Goal: Transaction & Acquisition: Purchase product/service

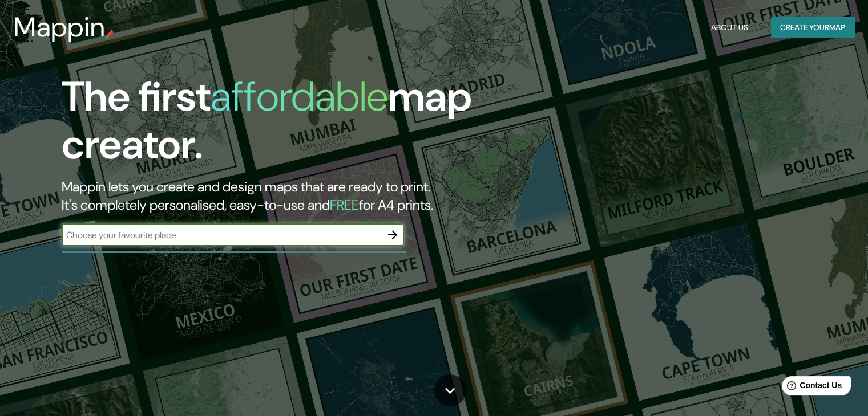
click at [346, 247] on div "​" at bounding box center [233, 236] width 342 height 25
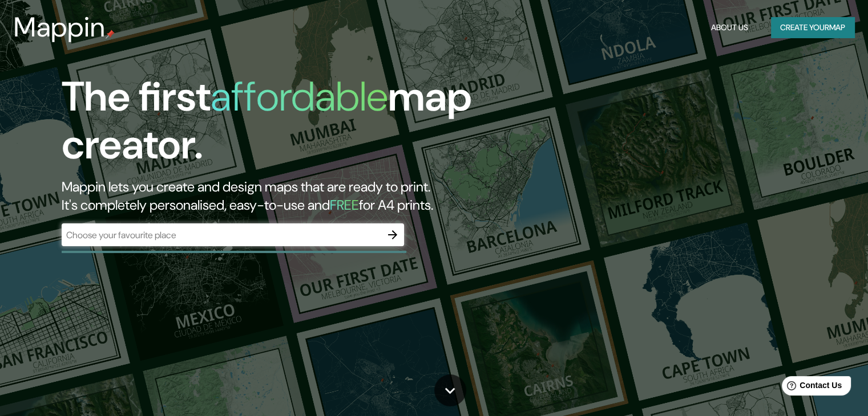
click at [345, 243] on div "​" at bounding box center [233, 235] width 342 height 23
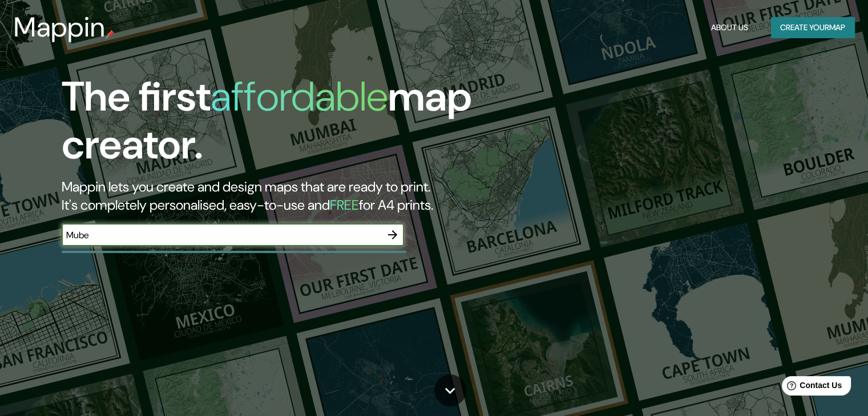
type input "Mube"
click at [390, 231] on icon "button" at bounding box center [393, 235] width 14 height 14
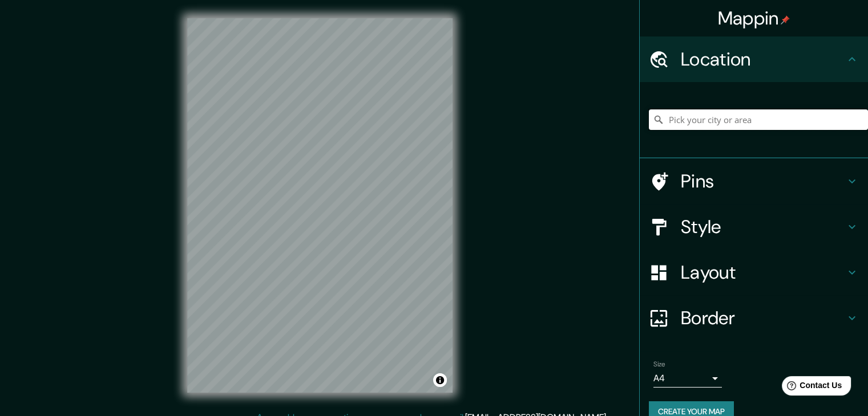
click at [713, 116] on input "Pick your city or area" at bounding box center [758, 120] width 219 height 21
click at [709, 116] on input "[GEOGRAPHIC_DATA], [GEOGRAPHIC_DATA]" at bounding box center [758, 120] width 219 height 21
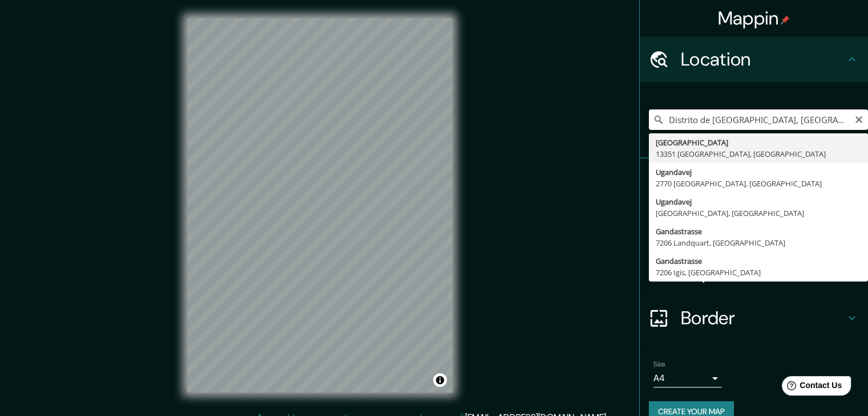
drag, startPoint x: 815, startPoint y: 119, endPoint x: 640, endPoint y: 124, distance: 175.8
click at [649, 124] on input "Distrito de [GEOGRAPHIC_DATA], [GEOGRAPHIC_DATA]" at bounding box center [758, 120] width 219 height 21
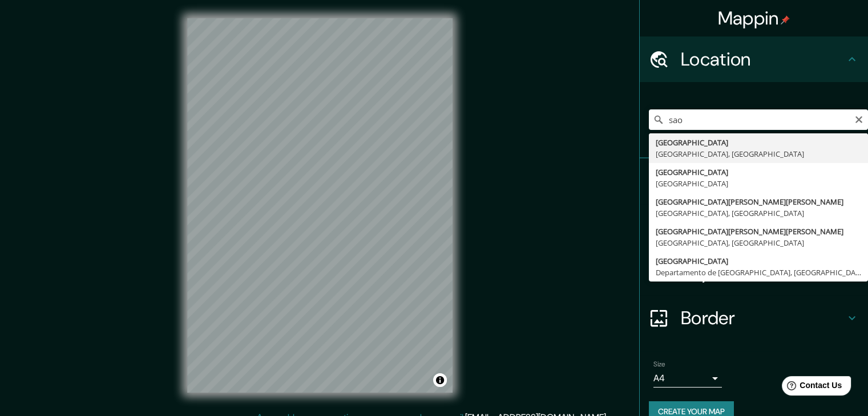
type input "[GEOGRAPHIC_DATA], [GEOGRAPHIC_DATA], [GEOGRAPHIC_DATA]"
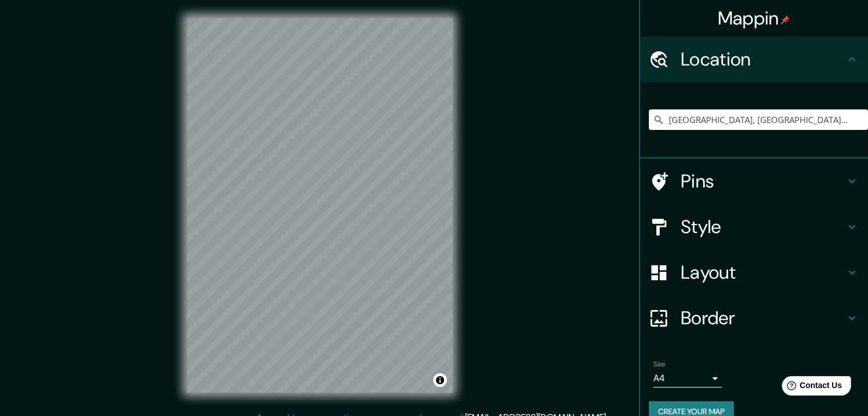
click at [434, 416] on html "Mappin Location [GEOGRAPHIC_DATA], [GEOGRAPHIC_DATA], [GEOGRAPHIC_DATA] Pins St…" at bounding box center [434, 208] width 868 height 416
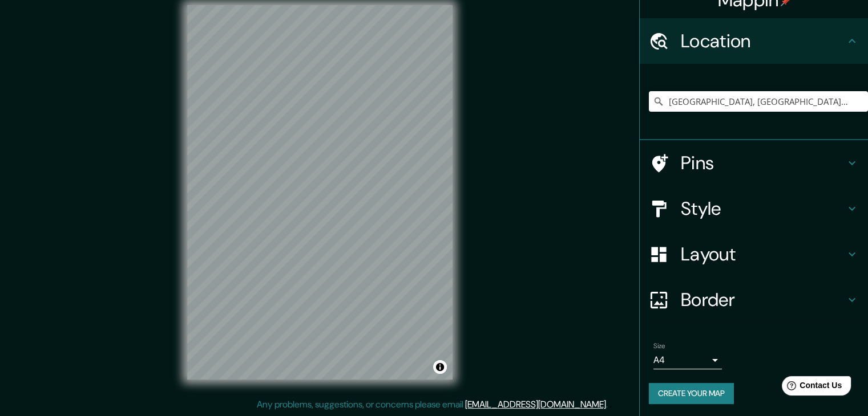
scroll to position [19, 0]
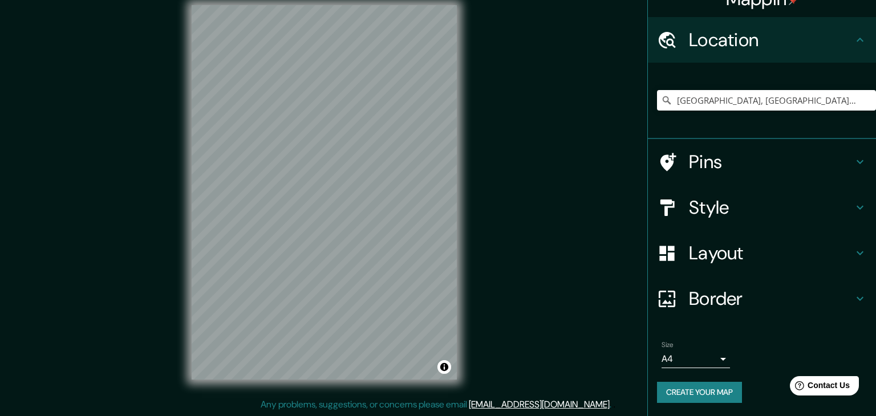
click at [707, 357] on body "Mappin Location [GEOGRAPHIC_DATA], [GEOGRAPHIC_DATA], [GEOGRAPHIC_DATA] Pins St…" at bounding box center [438, 195] width 876 height 416
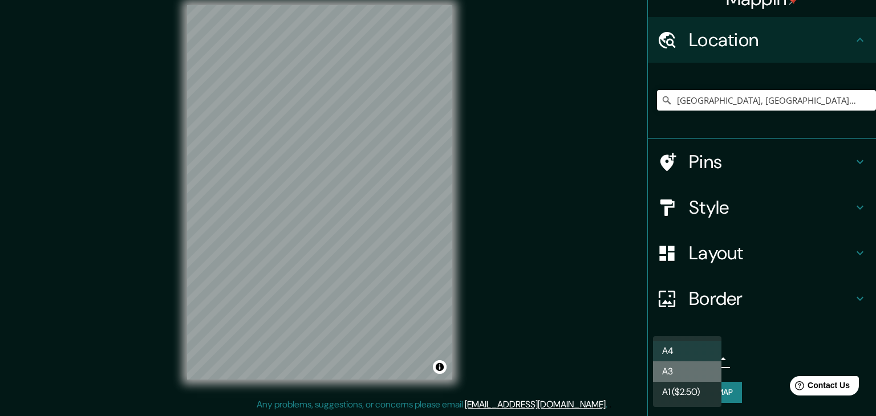
click at [697, 370] on li "A3" at bounding box center [687, 372] width 68 height 21
click at [707, 357] on body "Mappin Location [GEOGRAPHIC_DATA], [GEOGRAPHIC_DATA], [GEOGRAPHIC_DATA] Pins St…" at bounding box center [438, 195] width 876 height 416
click at [697, 354] on li "A4" at bounding box center [687, 351] width 68 height 21
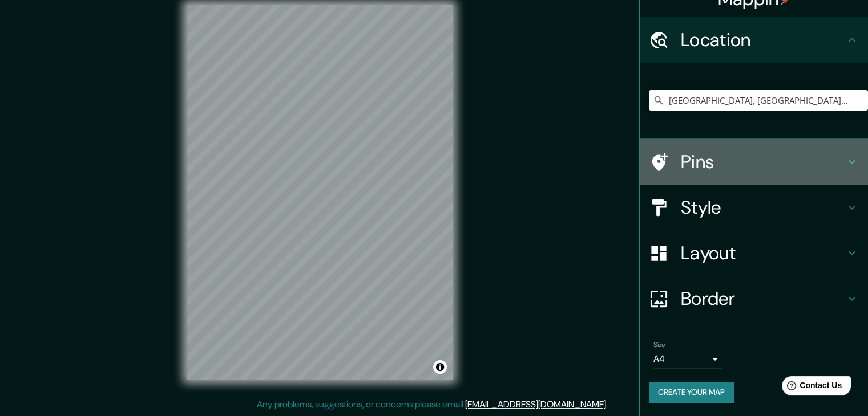
click at [699, 163] on h4 "Pins" at bounding box center [763, 162] width 164 height 23
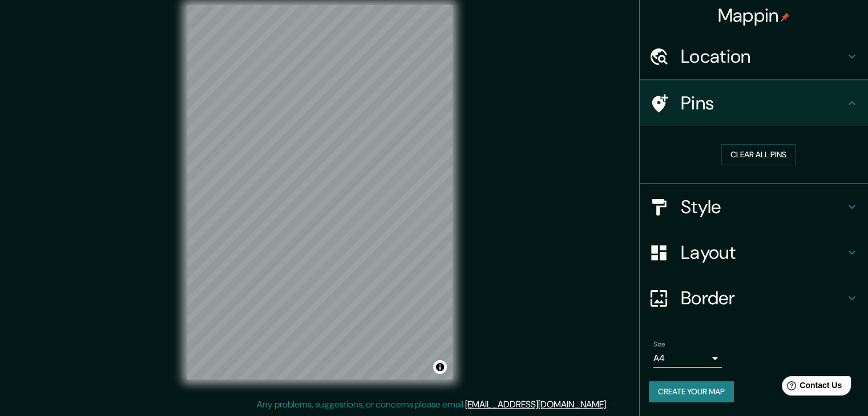
scroll to position [2, 0]
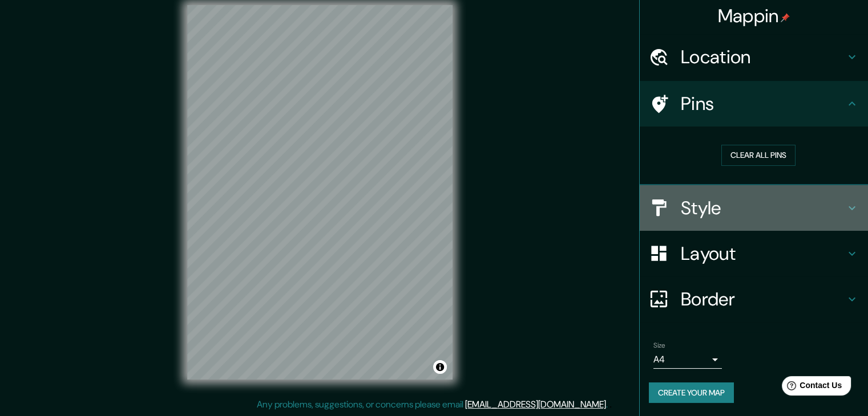
click at [721, 204] on h4 "Style" at bounding box center [763, 208] width 164 height 23
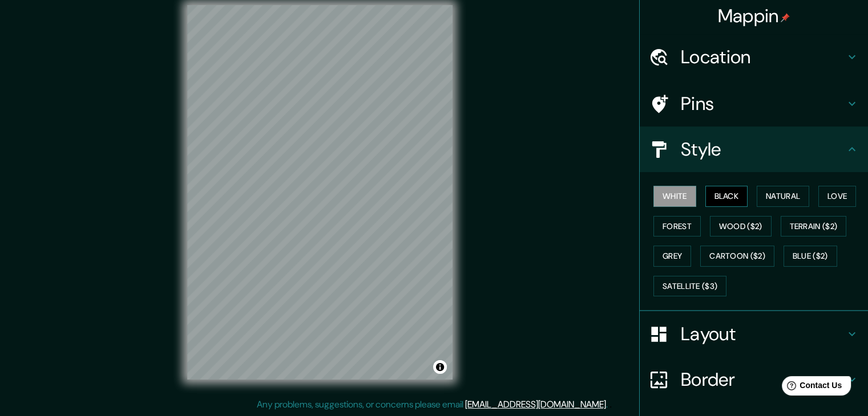
click at [723, 191] on button "Black" at bounding box center [726, 196] width 43 height 21
click at [778, 197] on button "Natural" at bounding box center [782, 196] width 52 height 21
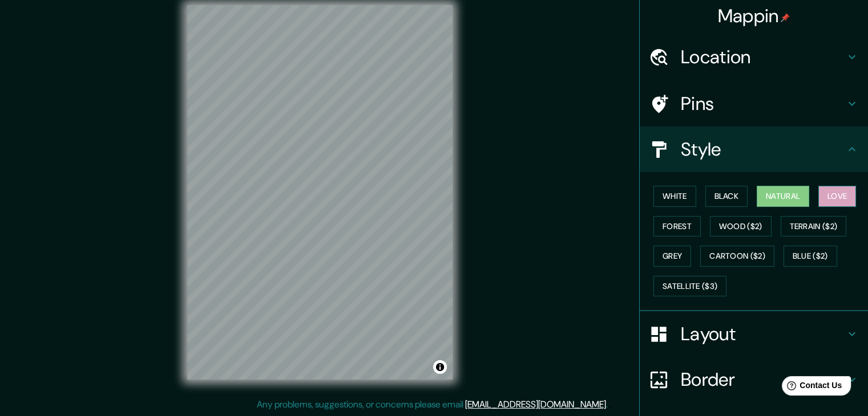
click at [826, 194] on button "Love" at bounding box center [837, 196] width 38 height 21
click at [687, 217] on button "Forest" at bounding box center [676, 226] width 47 height 21
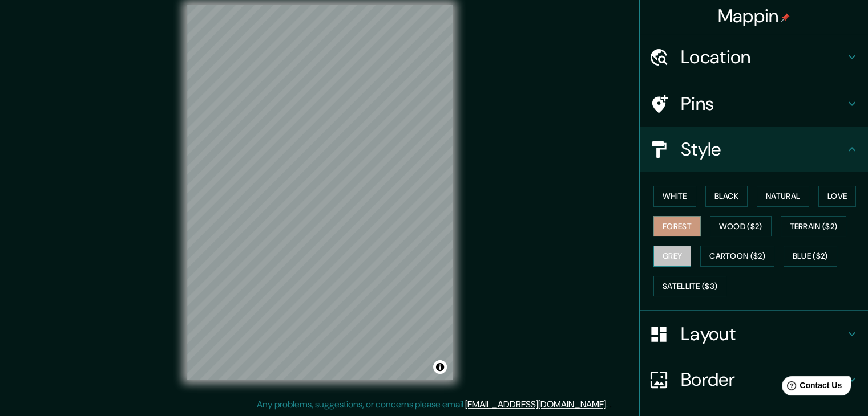
click at [668, 257] on button "Grey" at bounding box center [672, 256] width 38 height 21
click at [719, 334] on h4 "Layout" at bounding box center [763, 334] width 164 height 23
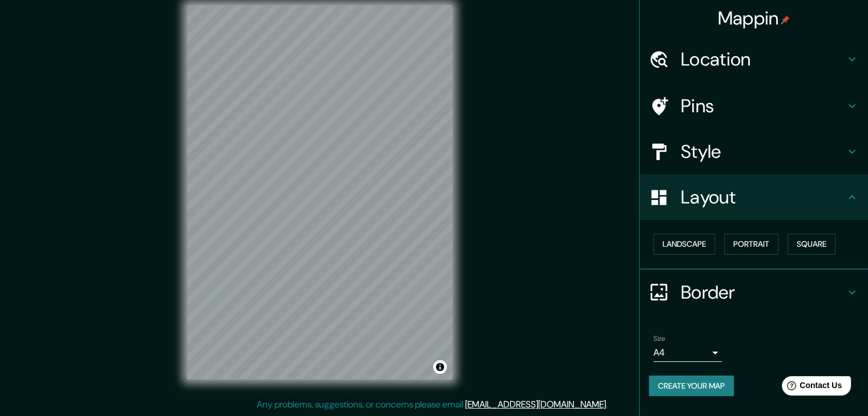
scroll to position [0, 0]
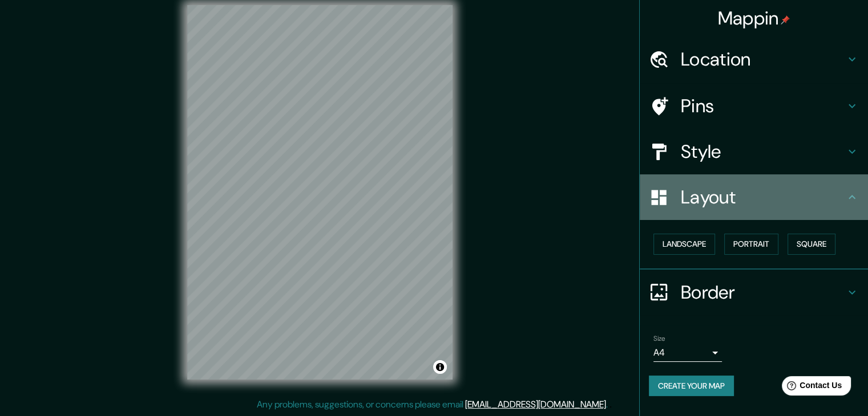
click at [711, 201] on h4 "Layout" at bounding box center [763, 197] width 164 height 23
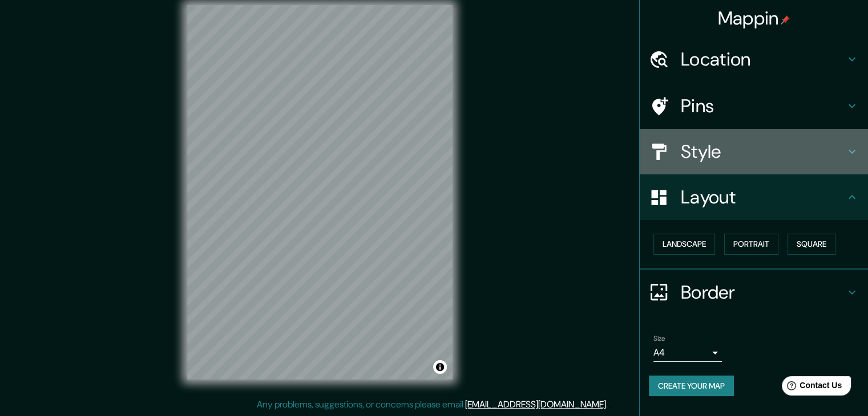
click at [719, 159] on h4 "Style" at bounding box center [763, 151] width 164 height 23
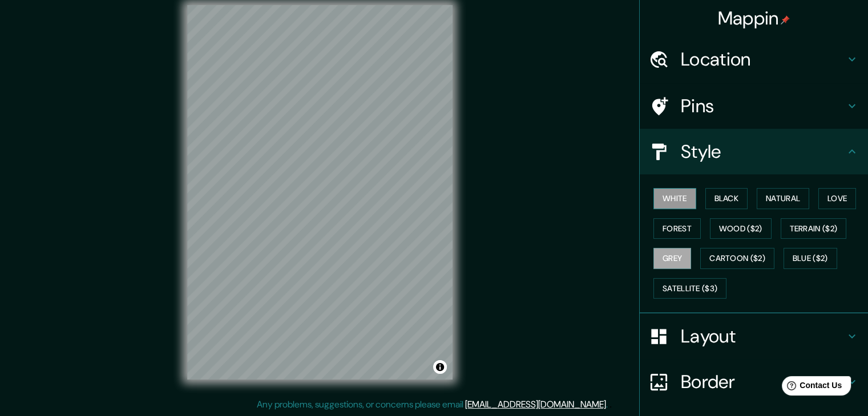
click at [678, 201] on button "White" at bounding box center [674, 198] width 43 height 21
click at [723, 192] on button "Black" at bounding box center [726, 198] width 43 height 21
click at [656, 195] on button "White" at bounding box center [674, 198] width 43 height 21
click at [835, 192] on button "Love" at bounding box center [837, 198] width 38 height 21
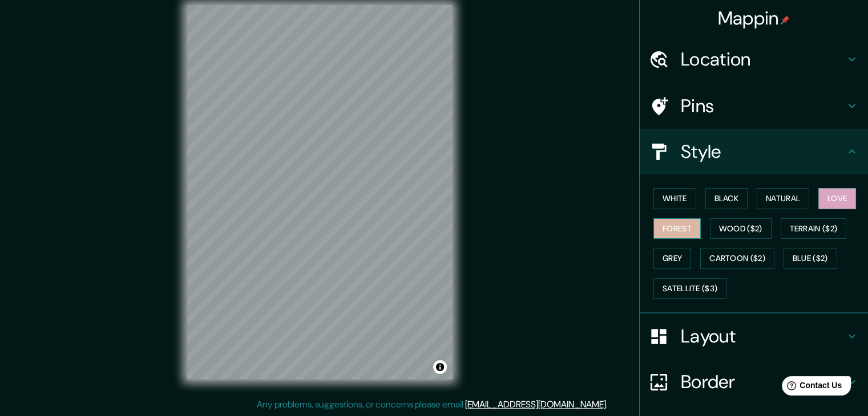
click at [665, 234] on button "Forest" at bounding box center [676, 229] width 47 height 21
click at [741, 226] on button "Wood ($2)" at bounding box center [741, 229] width 62 height 21
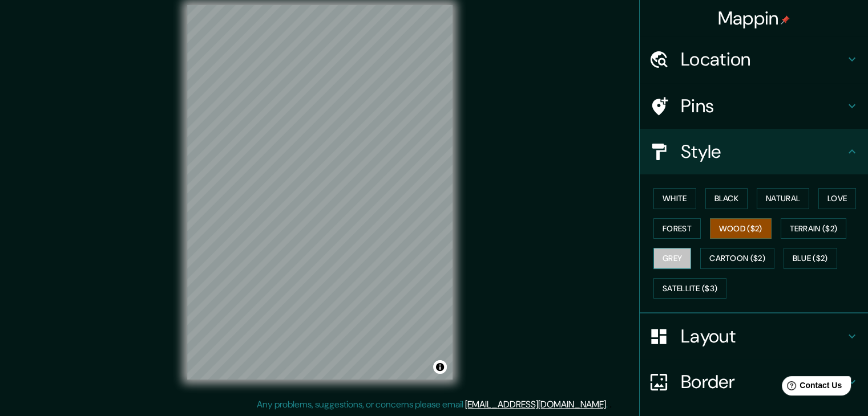
click at [662, 258] on button "Grey" at bounding box center [672, 258] width 38 height 21
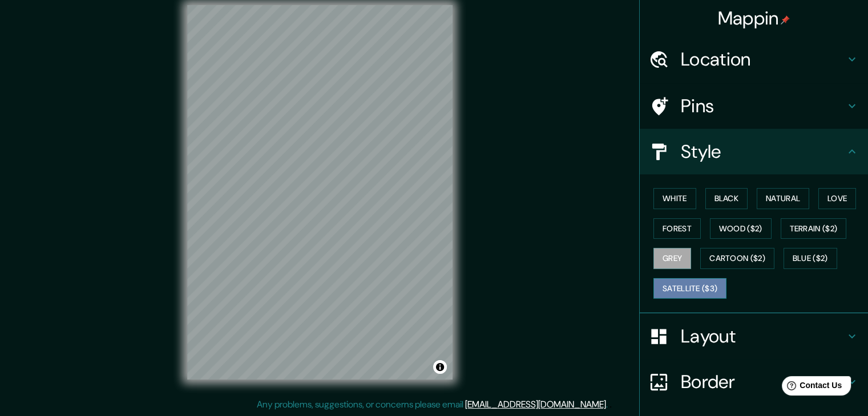
click at [698, 281] on button "Satellite ($3)" at bounding box center [689, 288] width 73 height 21
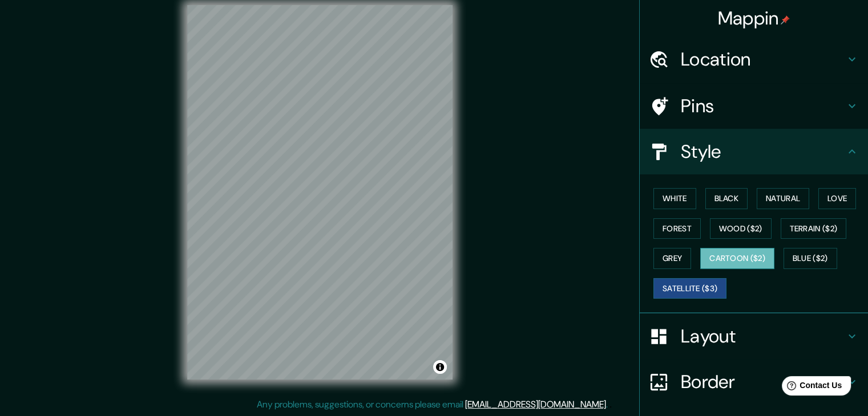
click at [712, 254] on button "Cartoon ($2)" at bounding box center [737, 258] width 74 height 21
click at [796, 258] on button "Blue ($2)" at bounding box center [810, 258] width 54 height 21
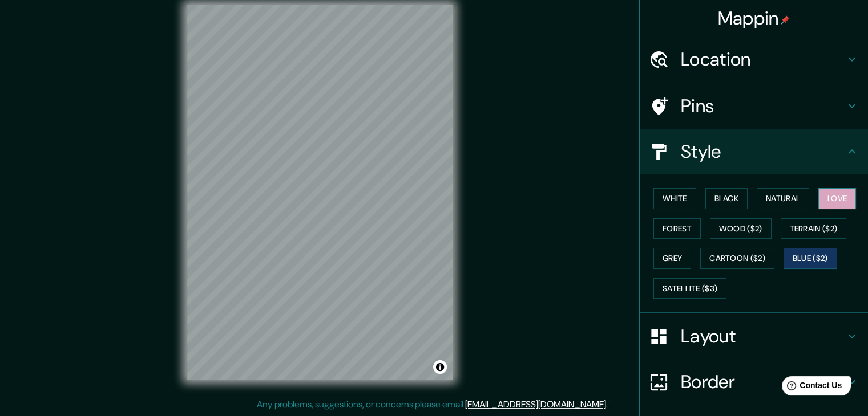
click at [828, 191] on button "Love" at bounding box center [837, 198] width 38 height 21
click at [788, 201] on button "Natural" at bounding box center [782, 198] width 52 height 21
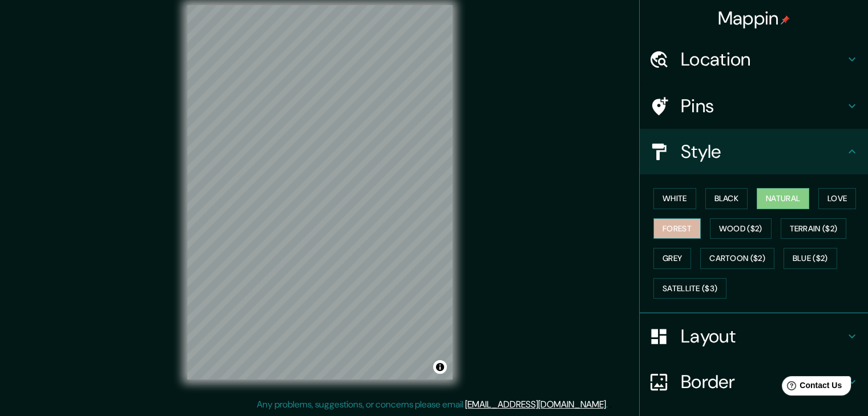
click at [676, 228] on button "Forest" at bounding box center [676, 229] width 47 height 21
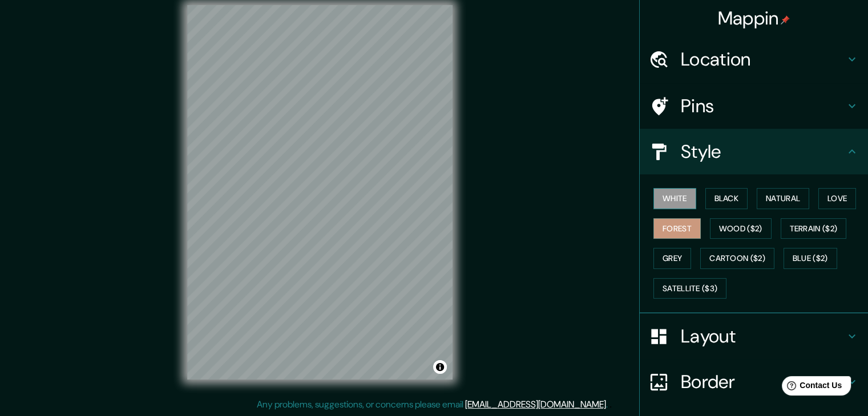
click at [662, 207] on button "White" at bounding box center [674, 198] width 43 height 21
click at [725, 195] on button "Black" at bounding box center [726, 198] width 43 height 21
click at [673, 229] on button "Forest" at bounding box center [676, 229] width 47 height 21
click at [826, 197] on button "Love" at bounding box center [837, 198] width 38 height 21
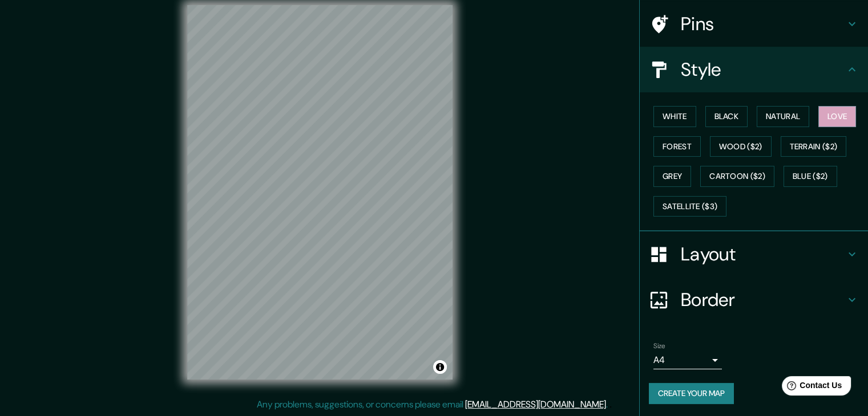
click at [733, 298] on h4 "Border" at bounding box center [763, 300] width 164 height 23
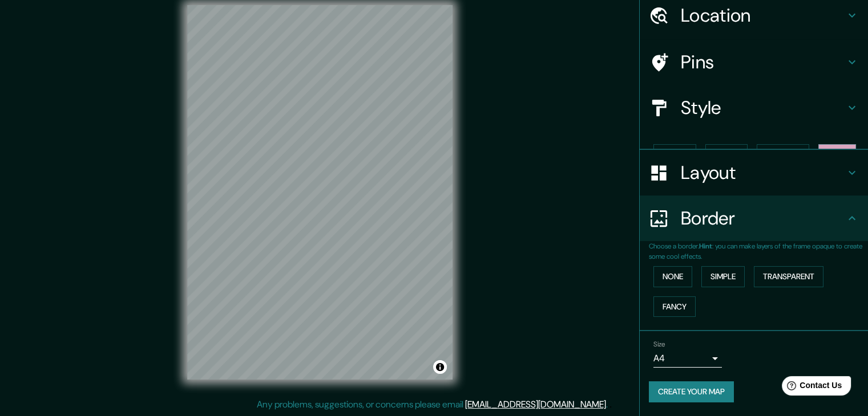
scroll to position [24, 0]
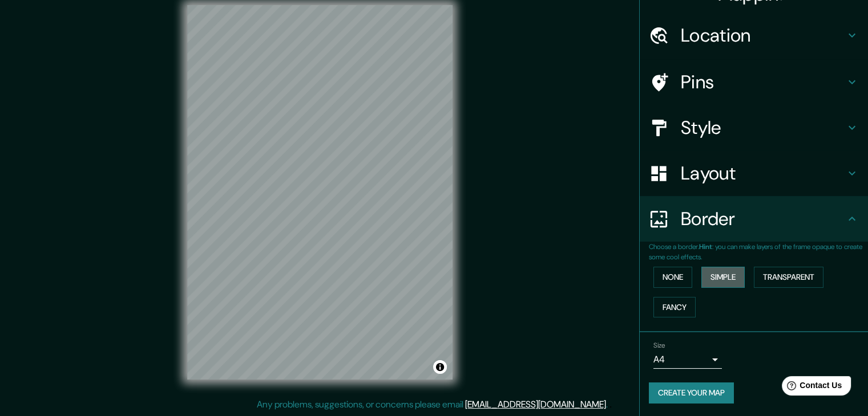
click at [713, 281] on button "Simple" at bounding box center [722, 277] width 43 height 21
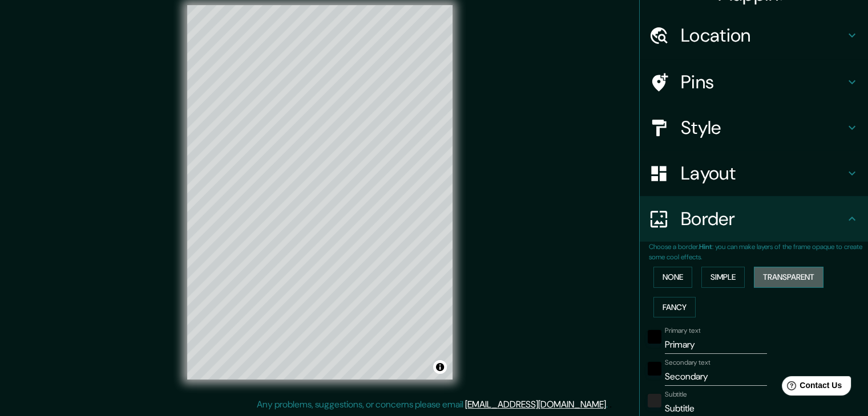
click at [789, 283] on button "Transparent" at bounding box center [789, 277] width 70 height 21
click at [669, 309] on button "Fancy" at bounding box center [674, 307] width 42 height 21
click at [663, 282] on button "None" at bounding box center [672, 277] width 39 height 21
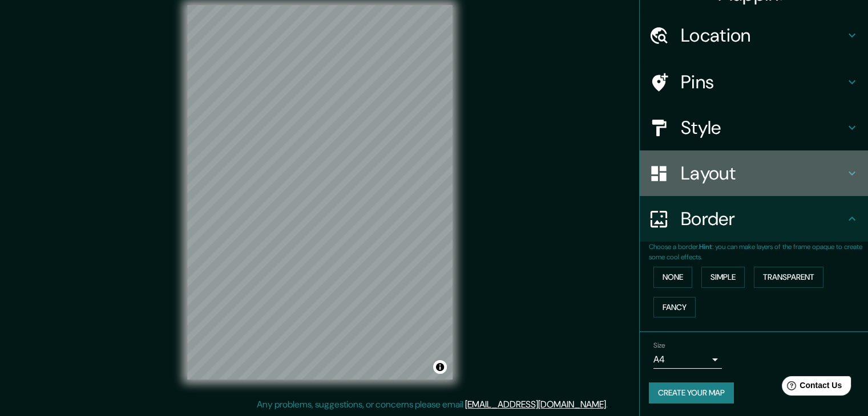
click at [703, 169] on h4 "Layout" at bounding box center [763, 173] width 164 height 23
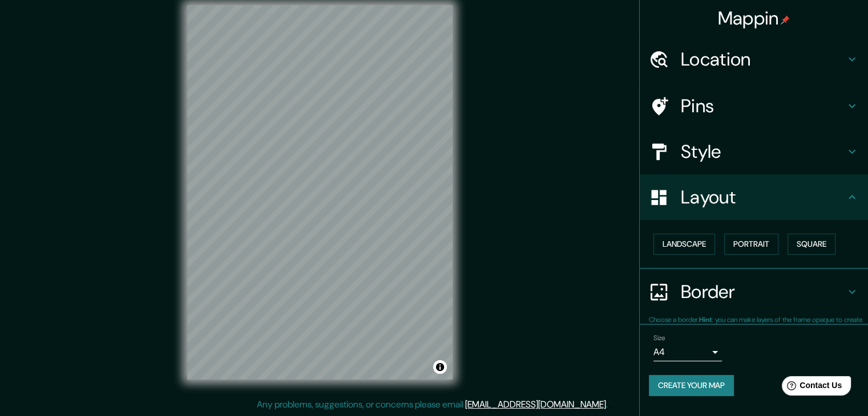
scroll to position [0, 0]
click at [684, 246] on button "Landscape" at bounding box center [684, 244] width 62 height 21
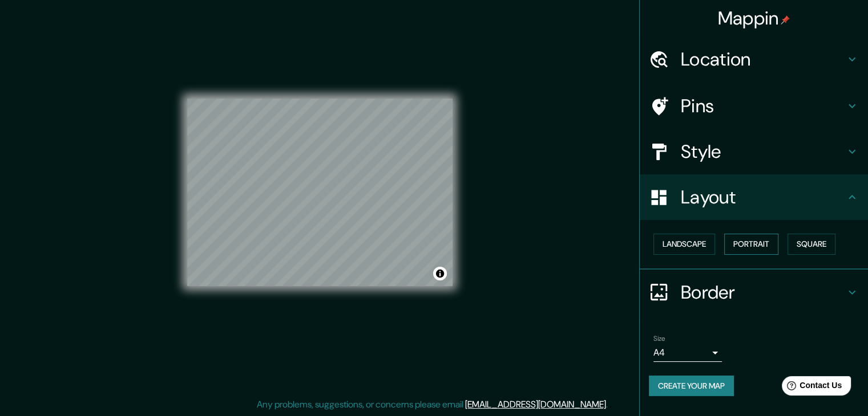
click at [752, 242] on button "Portrait" at bounding box center [751, 244] width 54 height 21
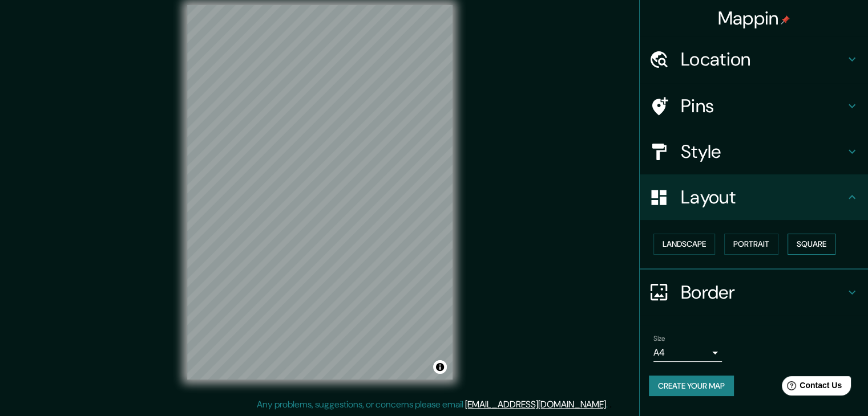
click at [812, 240] on button "Square" at bounding box center [811, 244] width 48 height 21
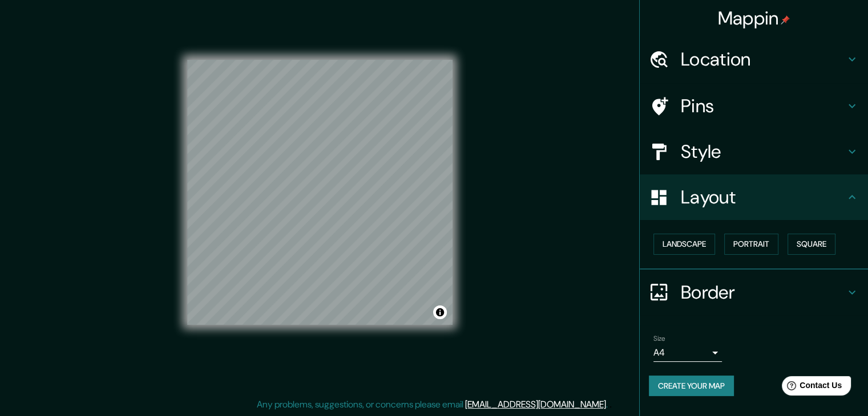
click at [698, 393] on button "Create your map" at bounding box center [691, 386] width 85 height 21
click at [697, 389] on button "Create your map" at bounding box center [691, 386] width 85 height 21
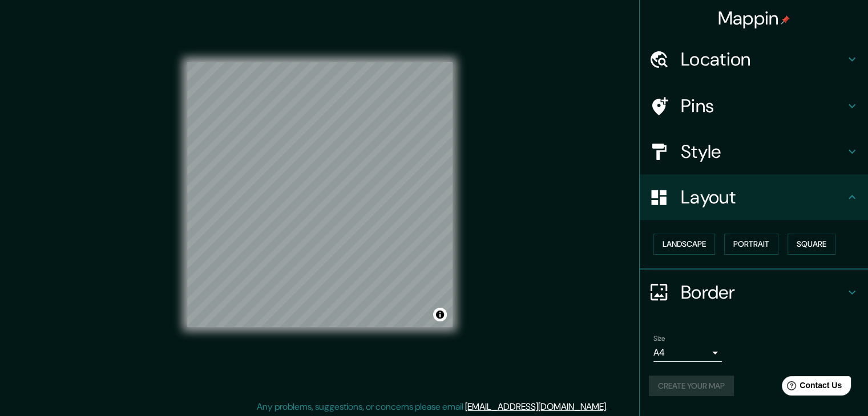
scroll to position [13, 0]
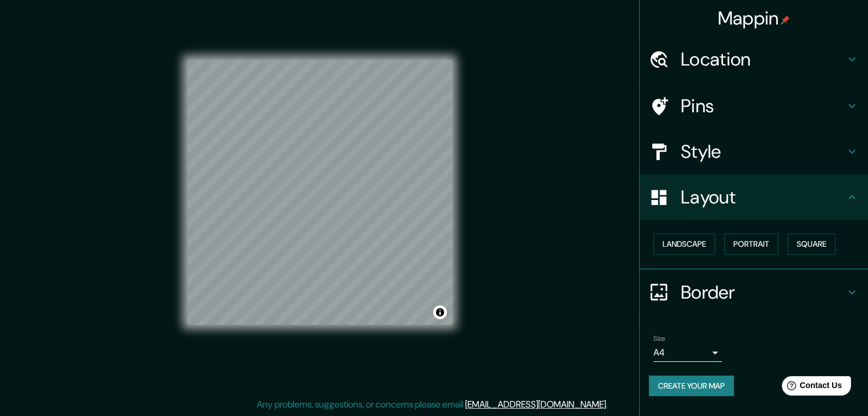
drag, startPoint x: 648, startPoint y: 152, endPoint x: 659, endPoint y: 149, distance: 11.1
click at [655, 149] on div "Style" at bounding box center [754, 152] width 228 height 46
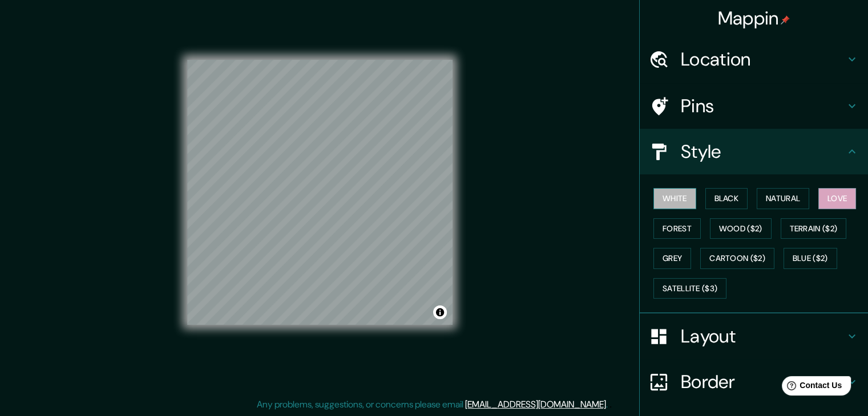
click at [653, 201] on button "White" at bounding box center [674, 198] width 43 height 21
click at [728, 197] on button "Black" at bounding box center [726, 198] width 43 height 21
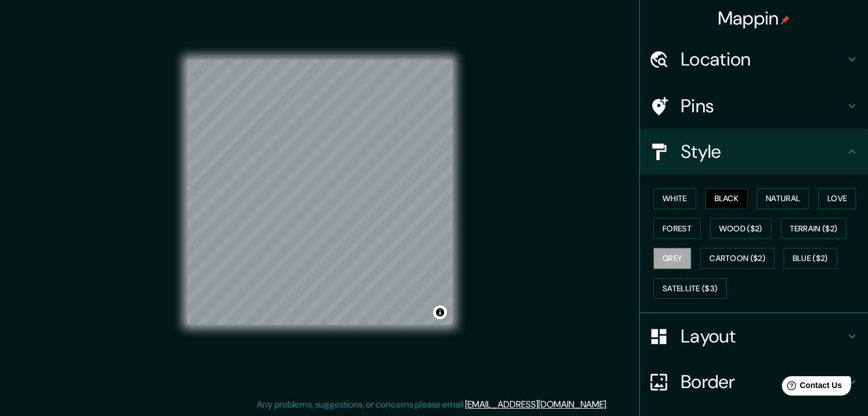
click at [653, 258] on button "Grey" at bounding box center [672, 258] width 38 height 21
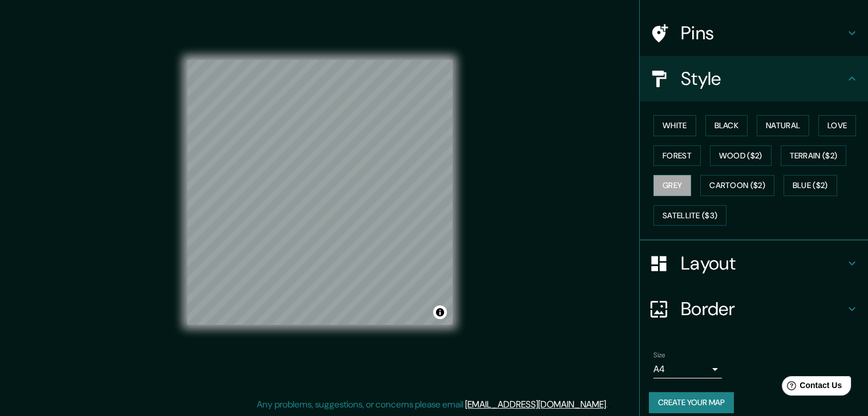
scroll to position [82, 0]
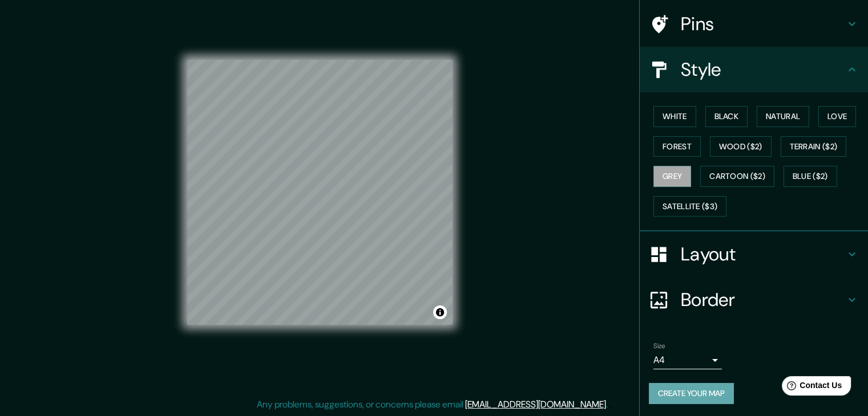
click at [694, 391] on button "Create your map" at bounding box center [691, 393] width 85 height 21
click at [706, 358] on body "Mappin Location [GEOGRAPHIC_DATA], [GEOGRAPHIC_DATA], [GEOGRAPHIC_DATA] Pins St…" at bounding box center [434, 195] width 868 height 416
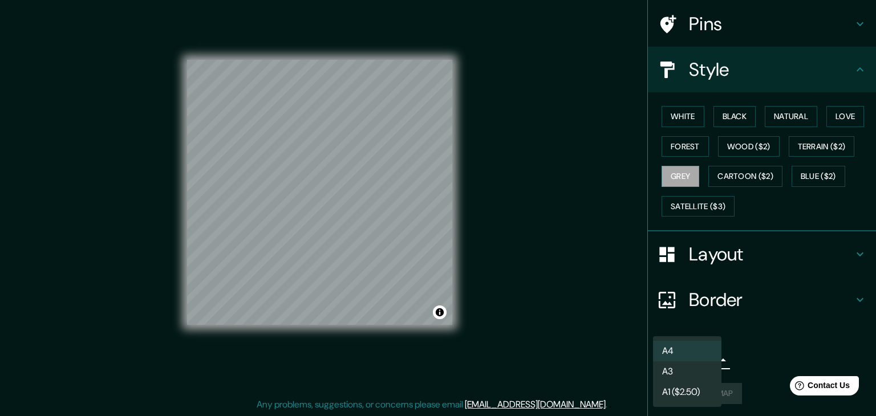
click at [687, 375] on li "A3" at bounding box center [687, 372] width 68 height 21
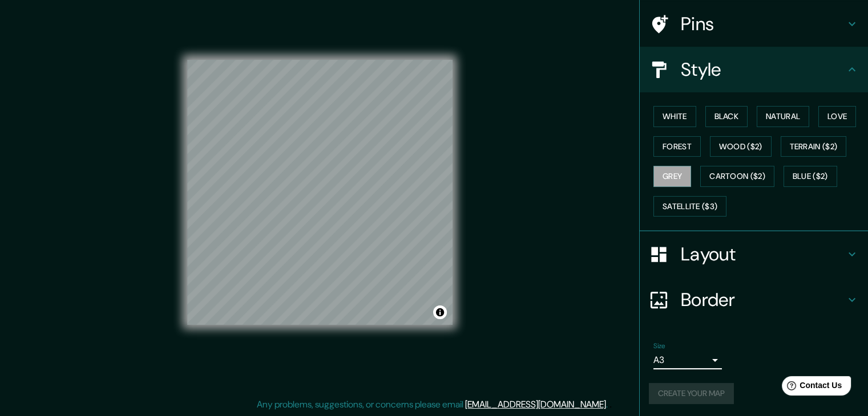
click at [698, 363] on body "Mappin Location [GEOGRAPHIC_DATA], [GEOGRAPHIC_DATA], [GEOGRAPHIC_DATA] Pins St…" at bounding box center [434, 195] width 868 height 416
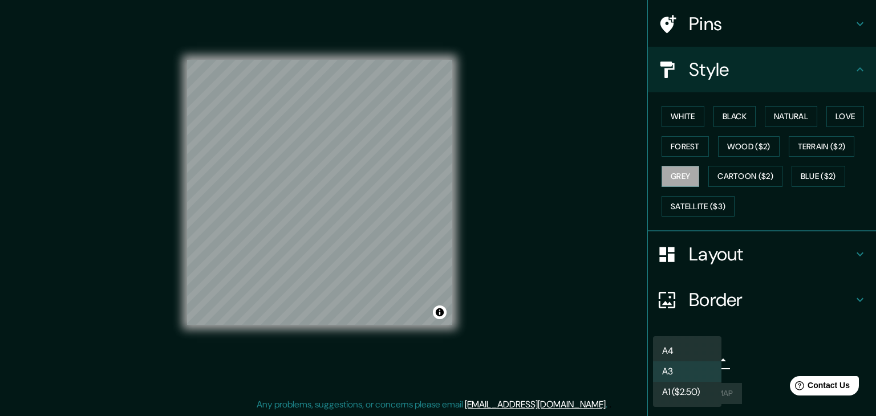
click at [680, 345] on li "A4" at bounding box center [687, 351] width 68 height 21
type input "single"
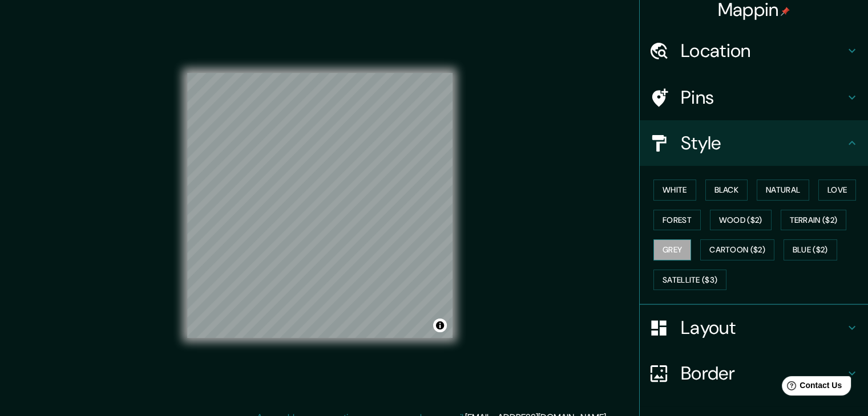
scroll to position [0, 0]
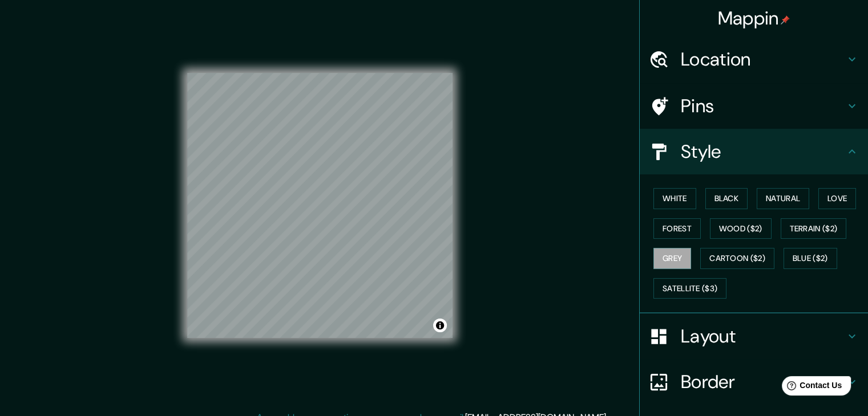
click at [744, 19] on h4 "Mappin" at bounding box center [754, 18] width 72 height 23
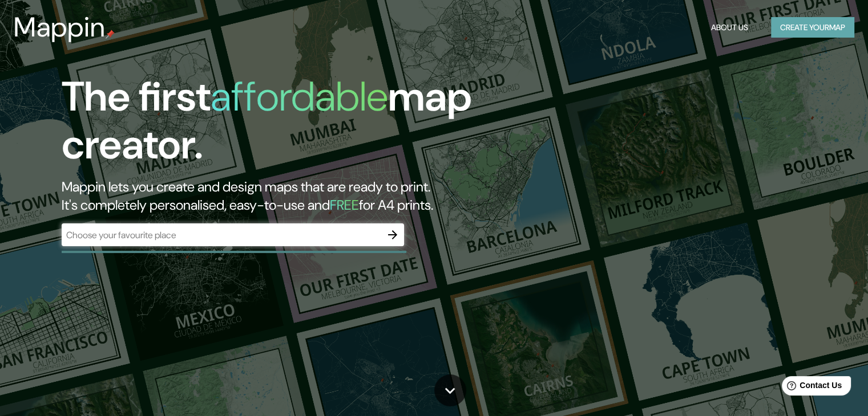
click at [816, 26] on button "Create your map" at bounding box center [812, 27] width 83 height 21
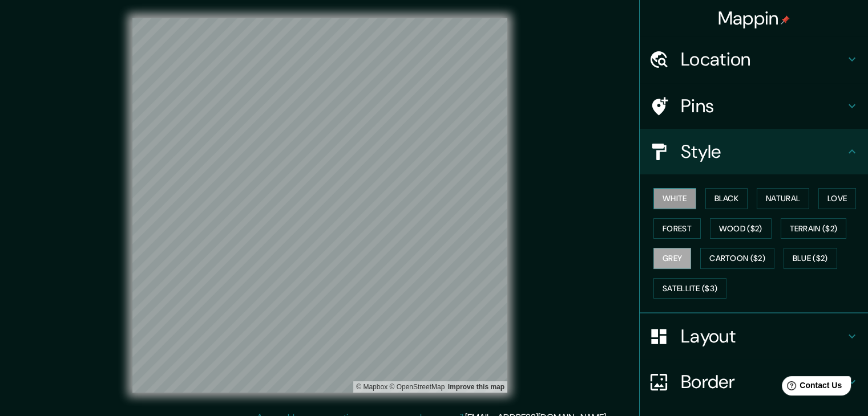
click at [657, 197] on button "White" at bounding box center [674, 198] width 43 height 21
click at [714, 195] on button "Black" at bounding box center [726, 198] width 43 height 21
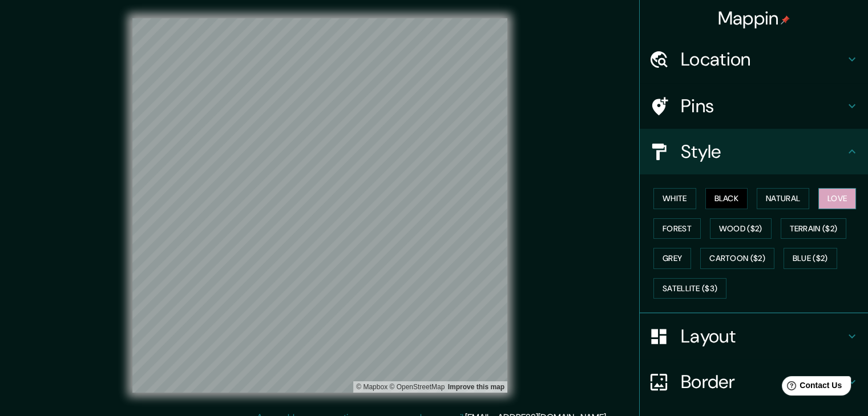
click at [826, 195] on button "Love" at bounding box center [837, 198] width 38 height 21
click at [290, 249] on div at bounding box center [285, 248] width 9 height 9
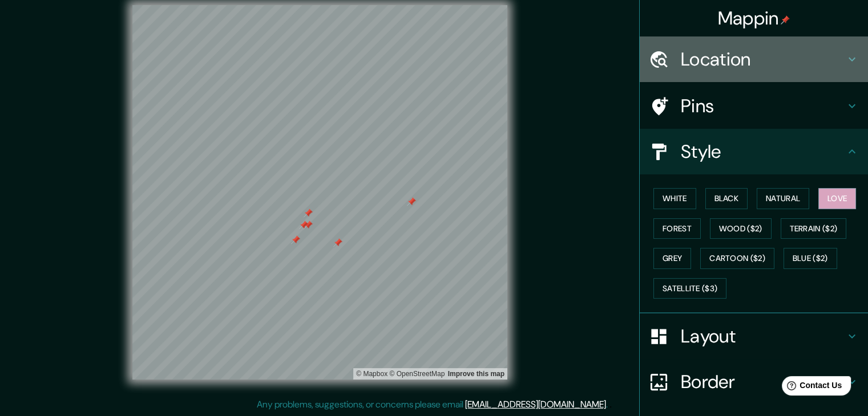
click at [702, 76] on div "Location" at bounding box center [754, 60] width 228 height 46
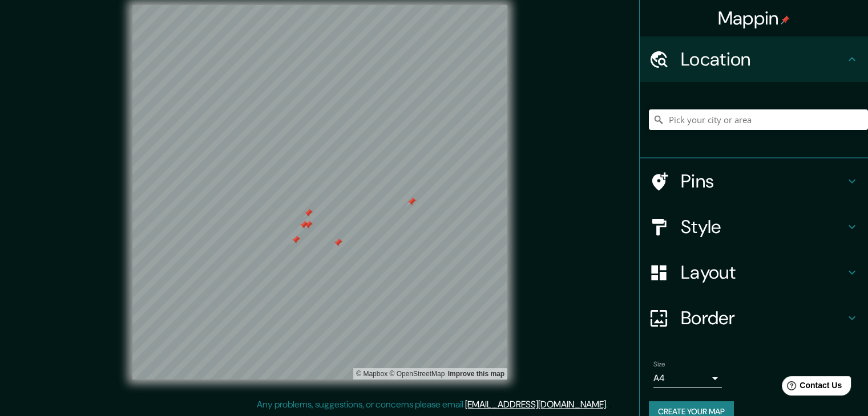
click at [687, 187] on h4 "Pins" at bounding box center [763, 181] width 164 height 23
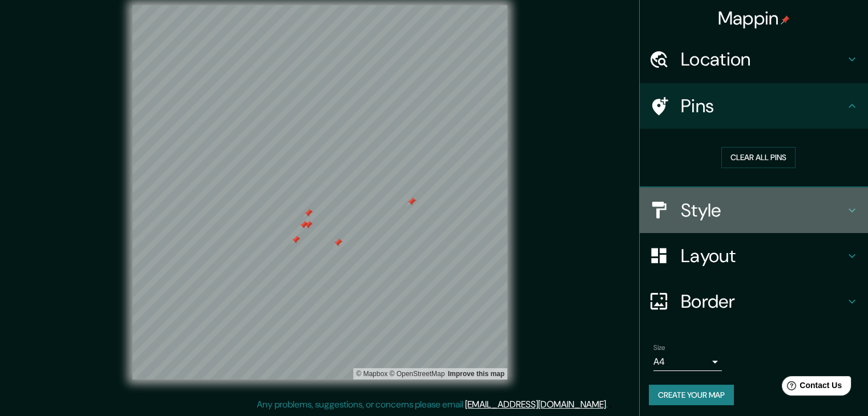
click at [698, 203] on h4 "Style" at bounding box center [763, 210] width 164 height 23
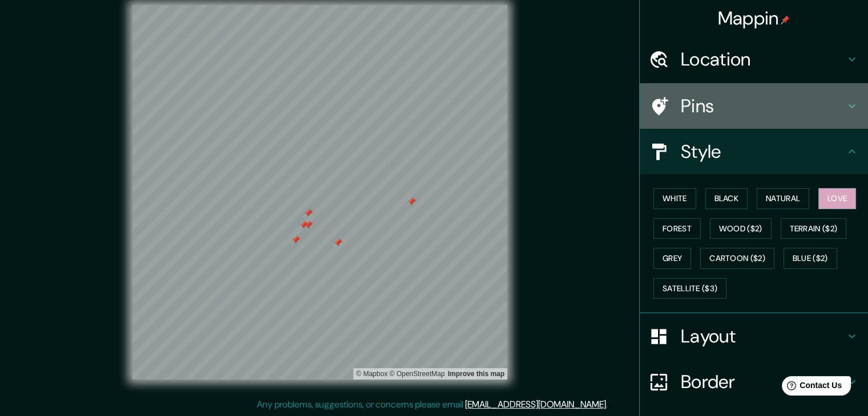
click at [721, 85] on div "Pins" at bounding box center [754, 106] width 228 height 46
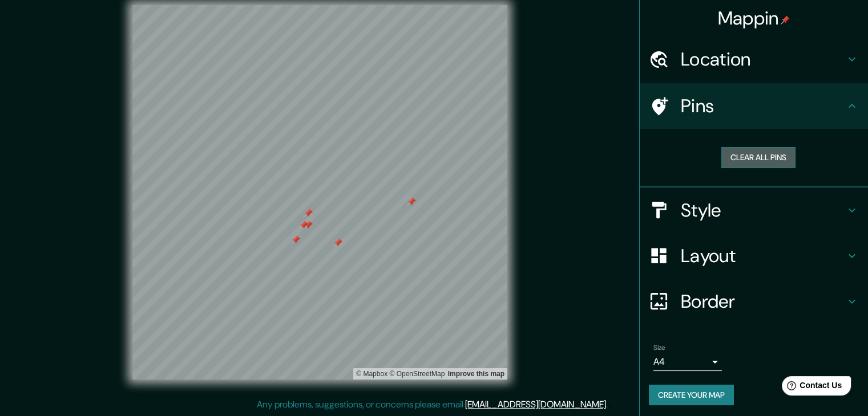
click at [754, 164] on button "Clear all pins" at bounding box center [758, 157] width 74 height 21
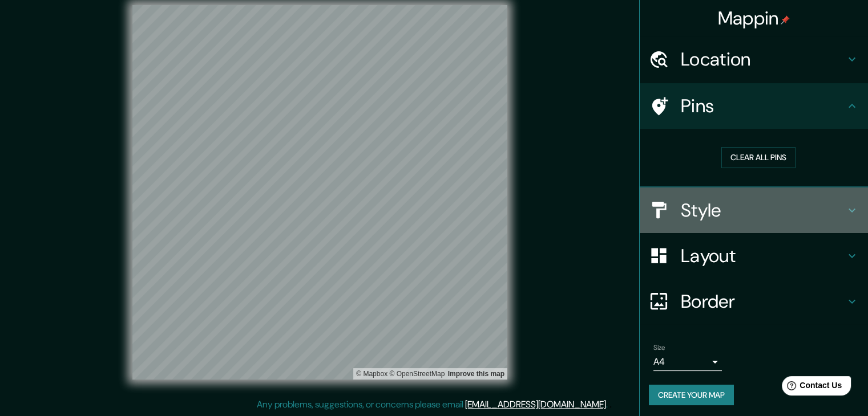
click at [690, 222] on div "Style" at bounding box center [754, 211] width 228 height 46
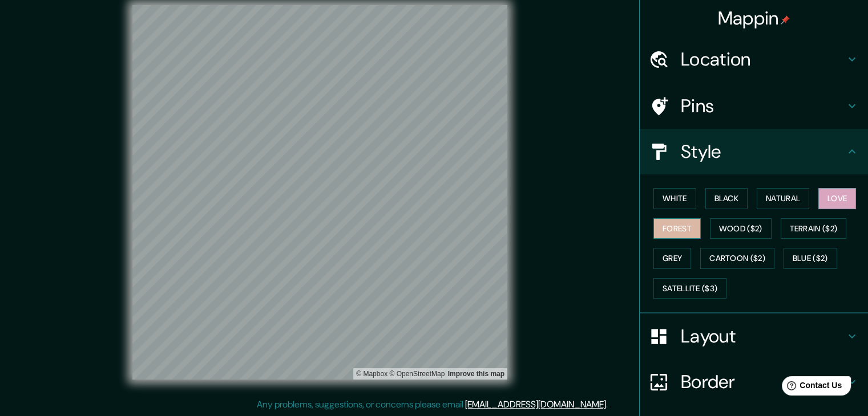
click at [671, 229] on button "Forest" at bounding box center [676, 229] width 47 height 21
click at [734, 221] on button "Wood ($2)" at bounding box center [741, 229] width 62 height 21
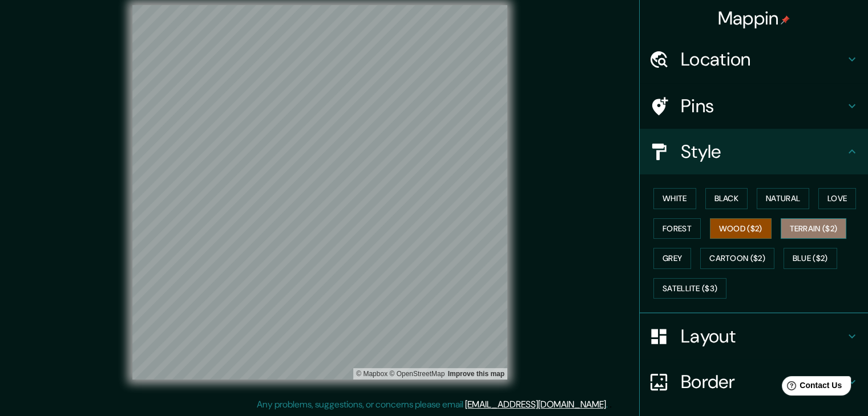
click at [806, 232] on button "Terrain ($2)" at bounding box center [813, 229] width 66 height 21
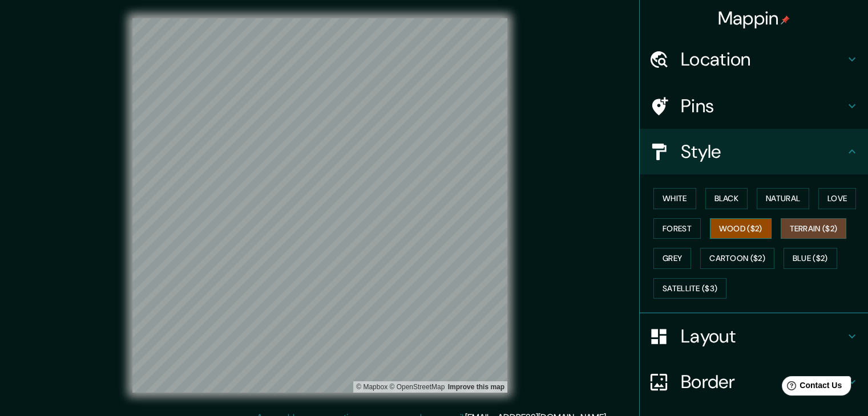
click at [722, 230] on button "Wood ($2)" at bounding box center [741, 229] width 62 height 21
click at [659, 231] on button "Forest" at bounding box center [676, 229] width 47 height 21
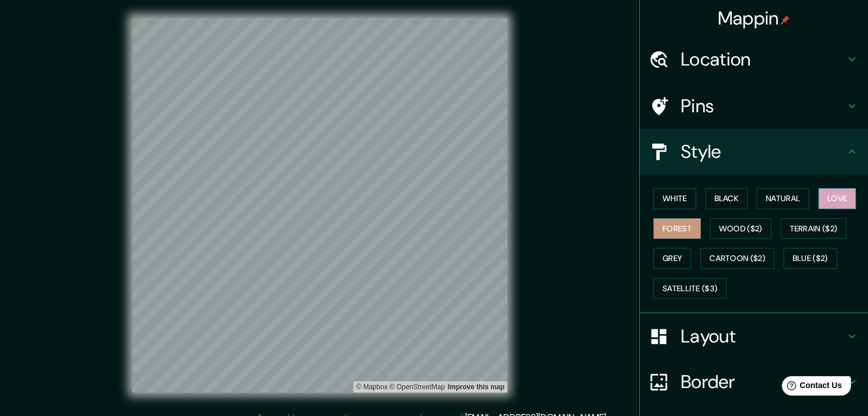
click at [830, 197] on button "Love" at bounding box center [837, 198] width 38 height 21
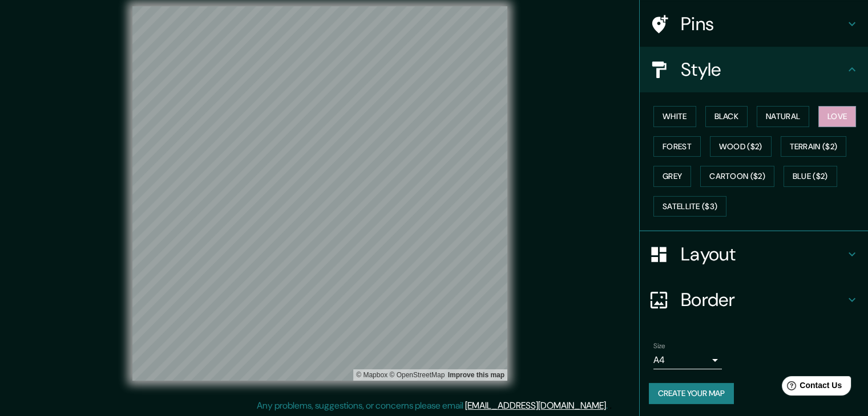
scroll to position [13, 0]
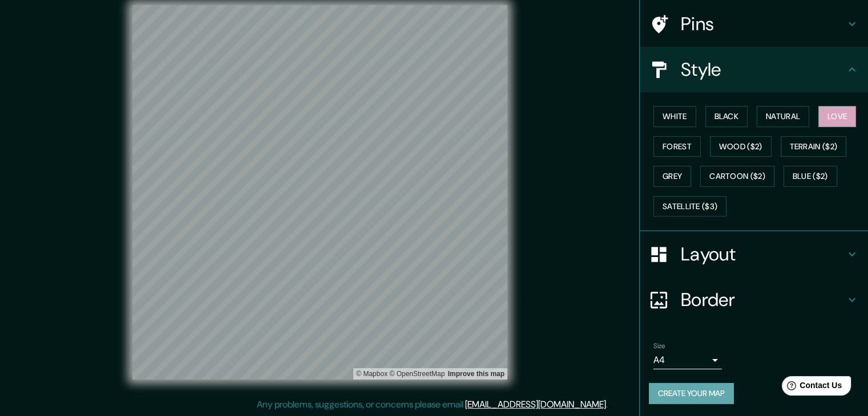
click at [686, 388] on button "Create your map" at bounding box center [691, 393] width 85 height 21
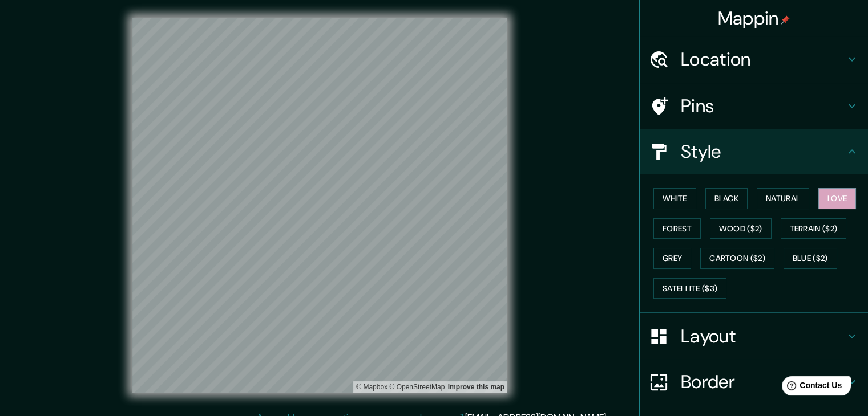
scroll to position [0, 0]
